Goal: Information Seeking & Learning: Learn about a topic

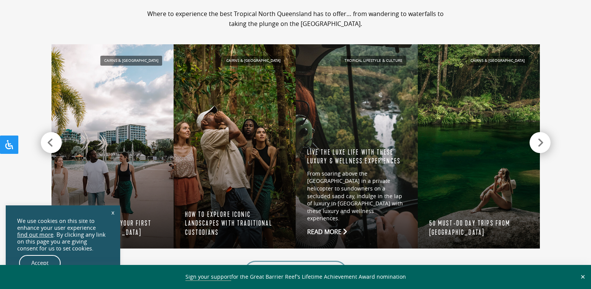
scroll to position [763, 0]
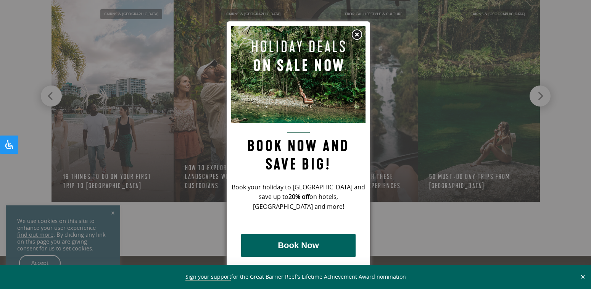
click at [357, 34] on img at bounding box center [356, 34] width 11 height 11
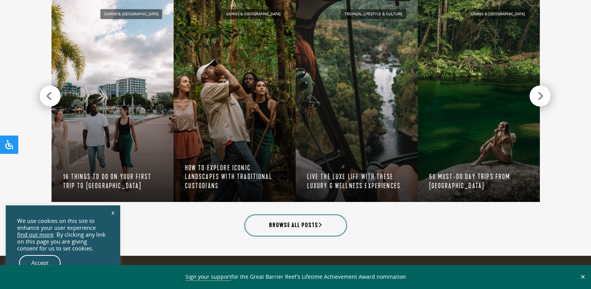
click at [53, 97] on icon at bounding box center [49, 96] width 7 height 11
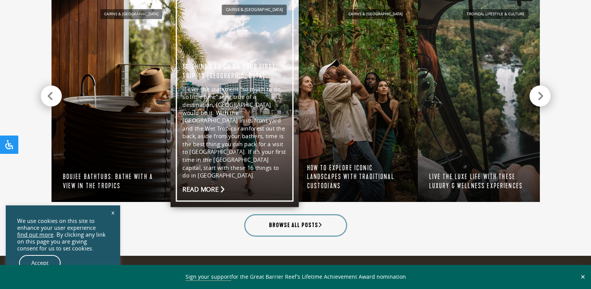
click at [198, 103] on link "Cairns & Northern Beaches 16 things to do on your first trip to Cairns If ever …" at bounding box center [235, 100] width 128 height 214
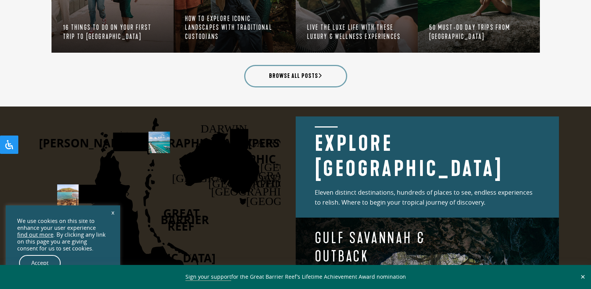
scroll to position [953, 0]
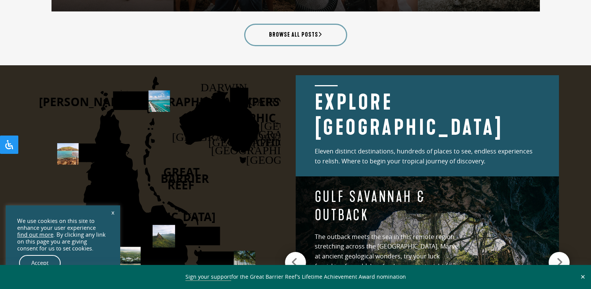
click at [444, 117] on h2 "Explore [GEOGRAPHIC_DATA]" at bounding box center [427, 112] width 225 height 55
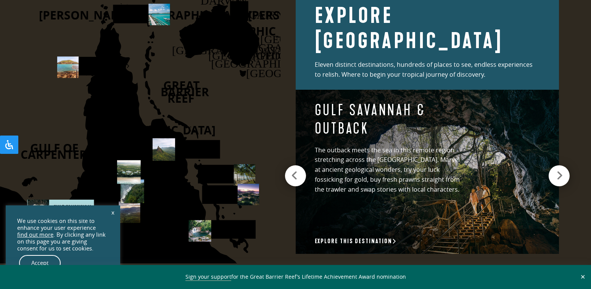
scroll to position [1068, 0]
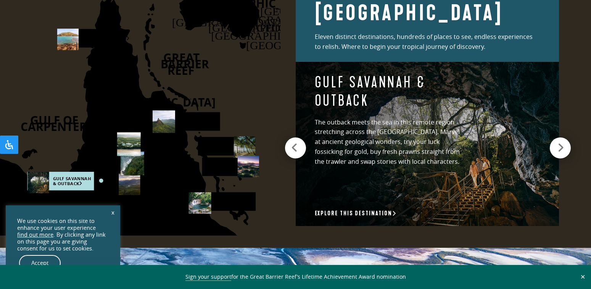
click at [557, 142] on icon at bounding box center [560, 147] width 6 height 11
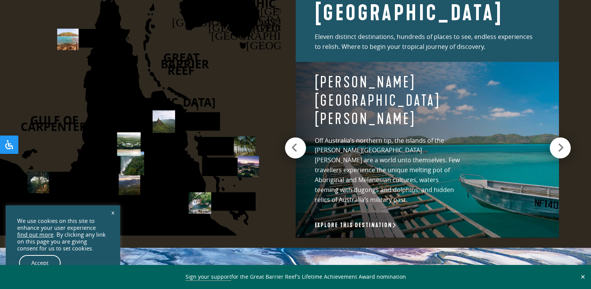
click at [557, 142] on icon at bounding box center [560, 147] width 6 height 11
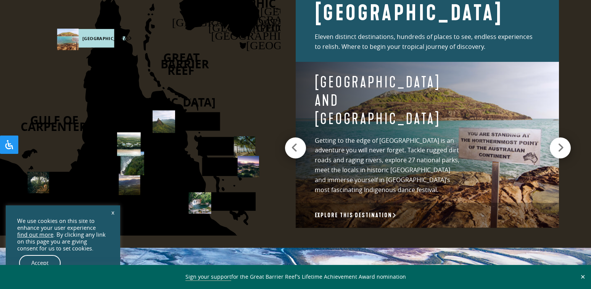
click at [557, 142] on icon at bounding box center [560, 147] width 6 height 11
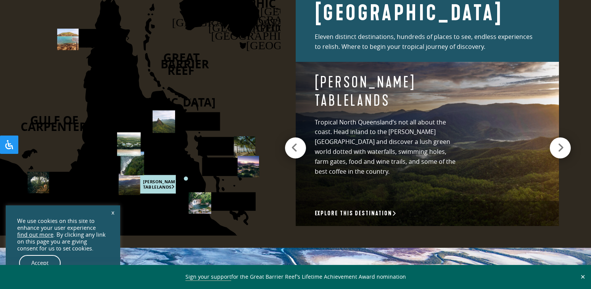
click at [557, 142] on icon at bounding box center [560, 147] width 6 height 11
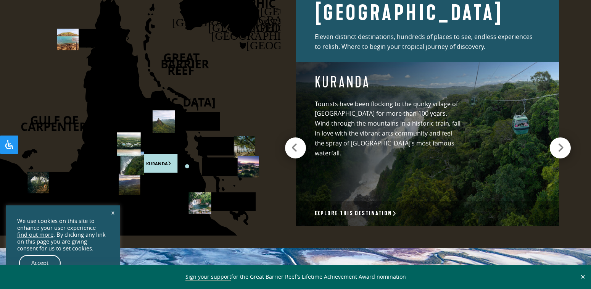
click at [557, 142] on icon at bounding box center [560, 147] width 6 height 11
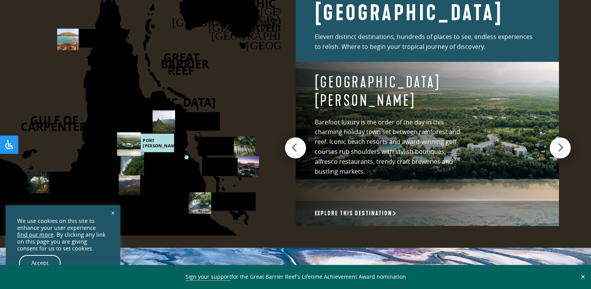
click at [557, 142] on icon at bounding box center [560, 147] width 6 height 11
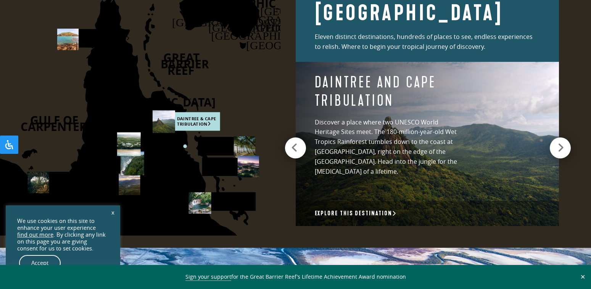
click at [557, 142] on icon at bounding box center [560, 147] width 6 height 11
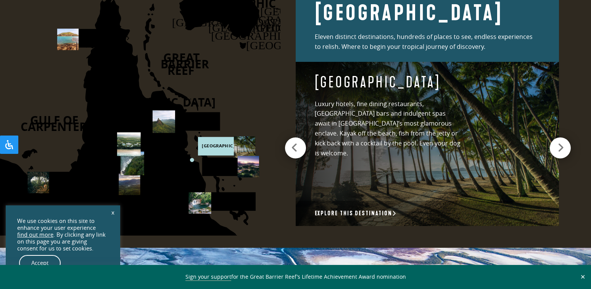
click at [557, 142] on icon at bounding box center [560, 147] width 6 height 11
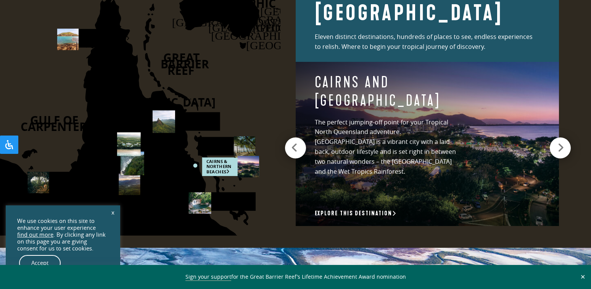
click at [557, 142] on icon at bounding box center [560, 147] width 6 height 11
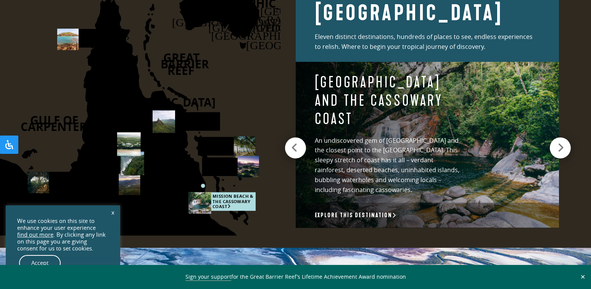
click at [557, 142] on icon at bounding box center [560, 147] width 6 height 11
click at [557, 143] on icon at bounding box center [560, 147] width 6 height 11
